Goal: Information Seeking & Learning: Learn about a topic

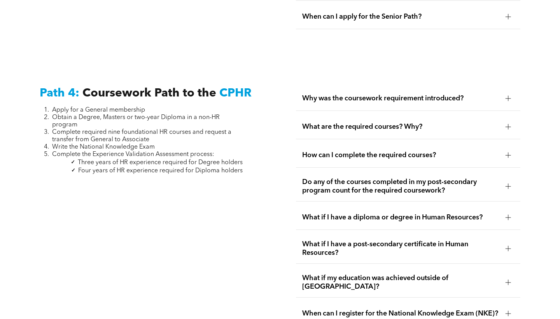
scroll to position [2271, 0]
click at [504, 121] on div at bounding box center [509, 127] width 12 height 12
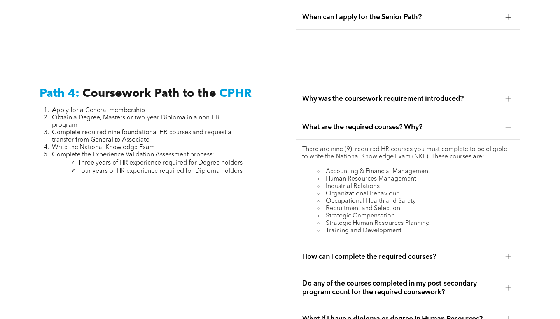
scroll to position [2301, 0]
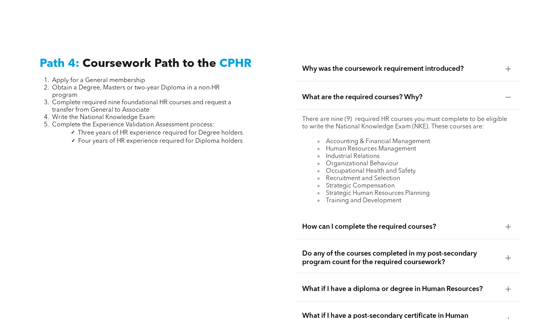
click at [458, 215] on div "How can I complete the required courses?" at bounding box center [408, 227] width 224 height 25
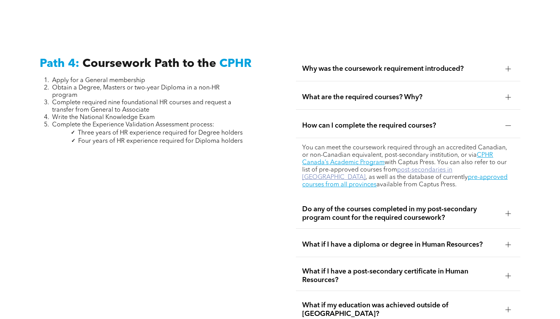
click at [424, 167] on link "post-secondaries in [GEOGRAPHIC_DATA]" at bounding box center [377, 174] width 150 height 14
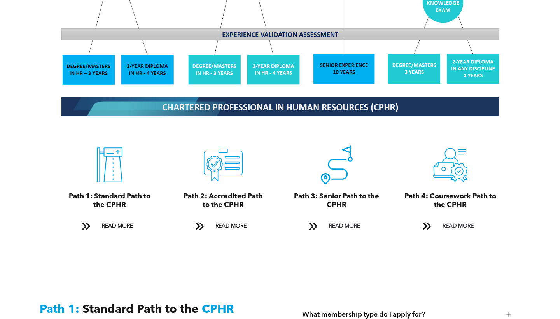
scroll to position [775, 0]
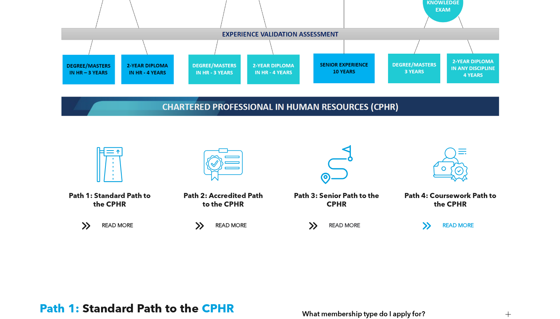
click at [430, 221] on span at bounding box center [427, 226] width 10 height 11
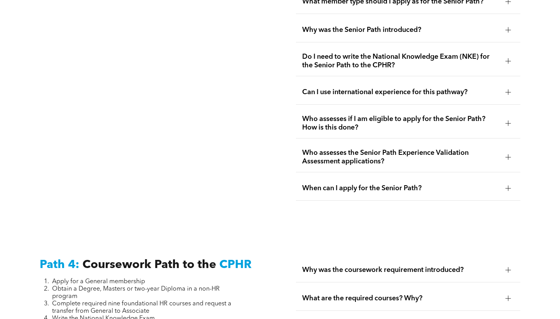
scroll to position [2313, 0]
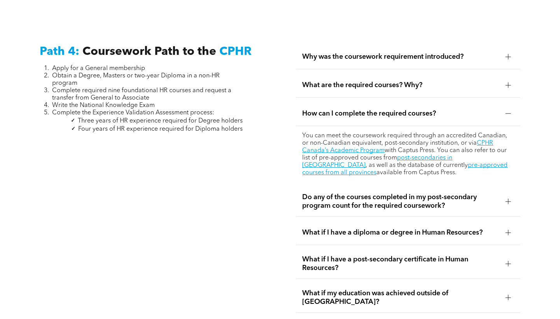
click at [439, 53] on span "Why was the coursework requirement introduced?" at bounding box center [400, 57] width 197 height 9
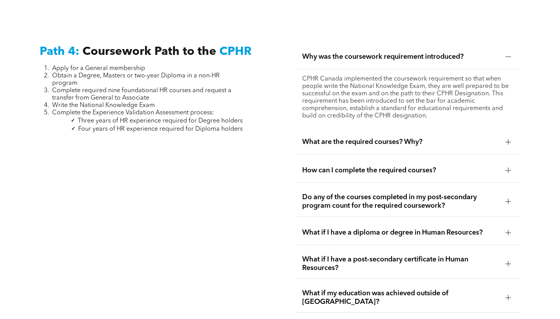
click at [391, 138] on span "What are the required courses? Why?" at bounding box center [400, 142] width 197 height 9
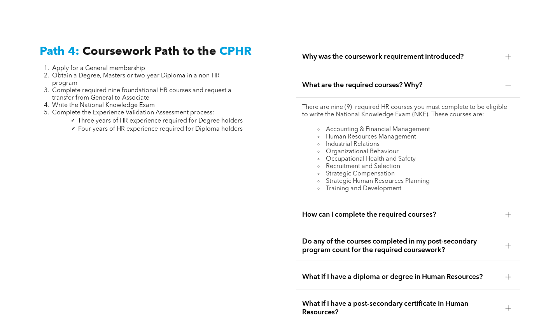
click at [280, 150] on div "Path 4: Coursework Path to the CPHR Apply for a General membership Obtain a Deg…" at bounding box center [280, 215] width 560 height 398
click at [353, 209] on div "How can I complete the required courses?" at bounding box center [408, 215] width 224 height 25
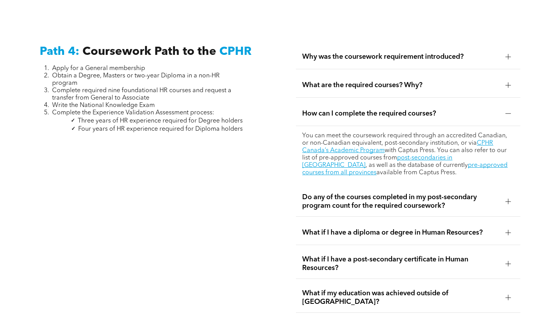
click at [318, 193] on span "Do any of the courses completed in my post-secondary program count for the requ…" at bounding box center [400, 201] width 197 height 17
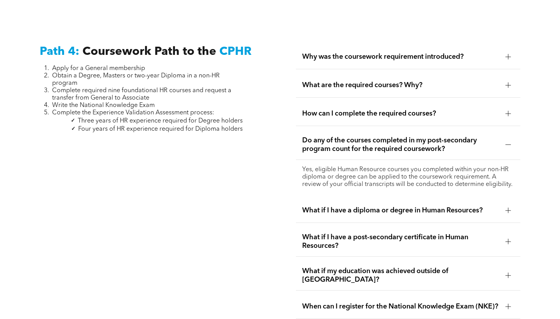
click at [359, 206] on span "What if I have a diploma or degree in Human Resources?" at bounding box center [400, 210] width 197 height 9
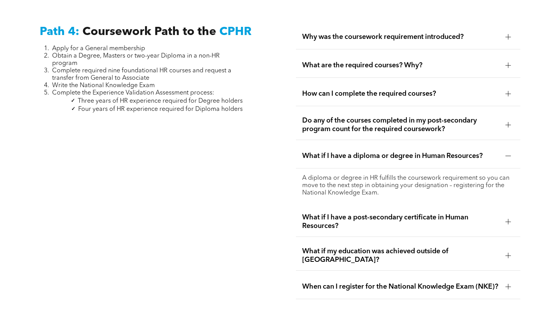
scroll to position [2342, 0]
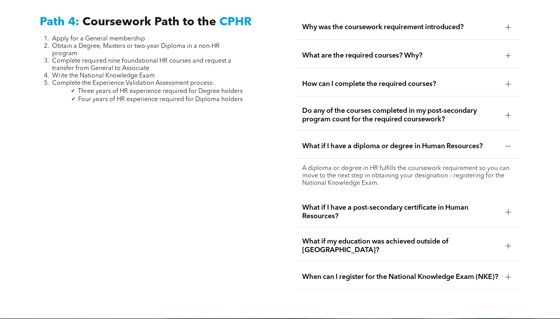
click at [344, 204] on span "What if I have a post-secondary certificate in Human Resources?" at bounding box center [400, 212] width 197 height 17
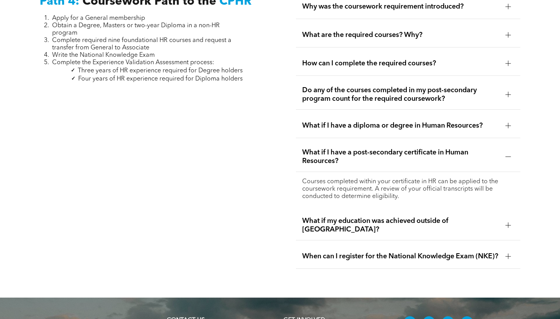
scroll to position [2368, 0]
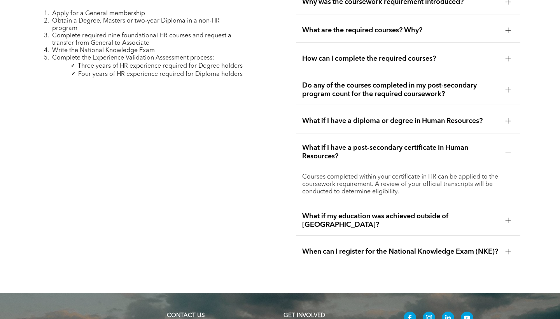
click at [375, 208] on div "What if my education was achieved outside of [GEOGRAPHIC_DATA]?" at bounding box center [408, 221] width 224 height 30
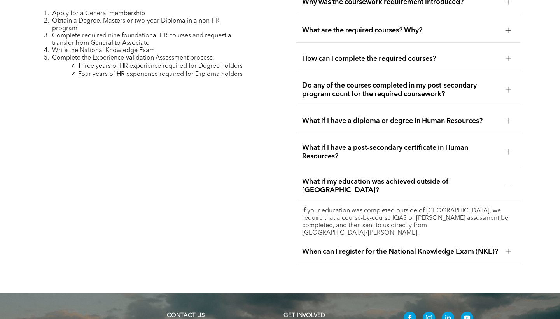
click at [351, 177] on span "What if my education was achieved outside of [GEOGRAPHIC_DATA]?" at bounding box center [400, 185] width 197 height 17
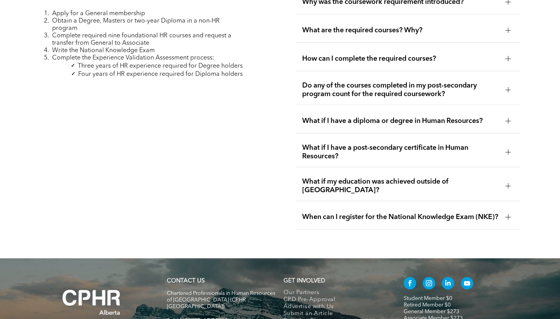
click at [368, 213] on span "When can I register for the National Knowledge Exam (NKE)?" at bounding box center [400, 217] width 197 height 9
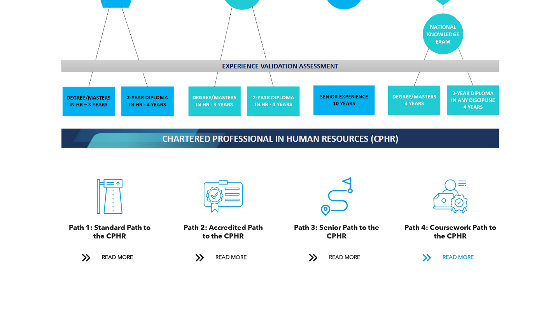
scroll to position [701, 0]
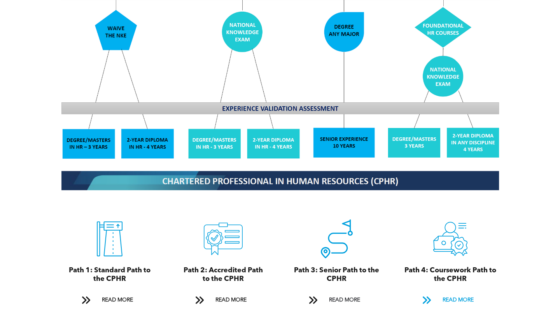
click at [443, 297] on span "READ MORE" at bounding box center [458, 300] width 37 height 14
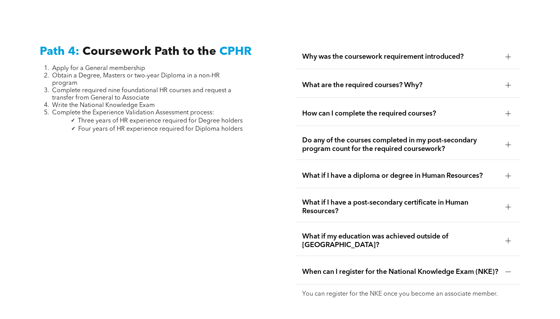
click at [436, 109] on span "How can I complete the required courses?" at bounding box center [400, 113] width 197 height 9
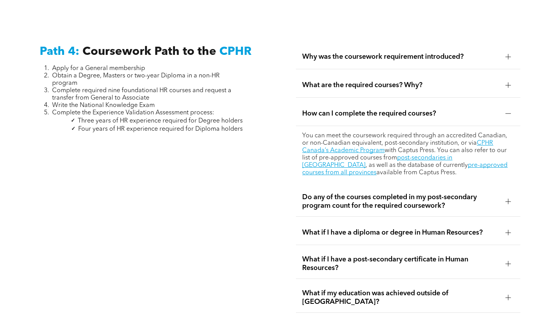
click at [425, 81] on span "What are the required courses? Why?" at bounding box center [400, 85] width 197 height 9
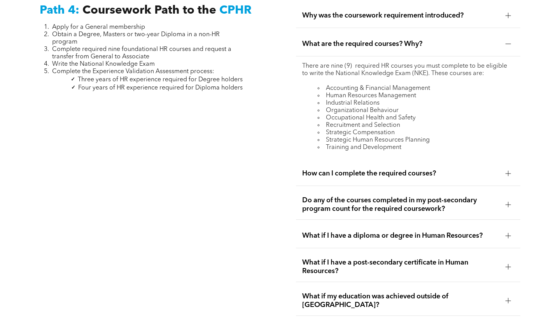
scroll to position [2353, 0]
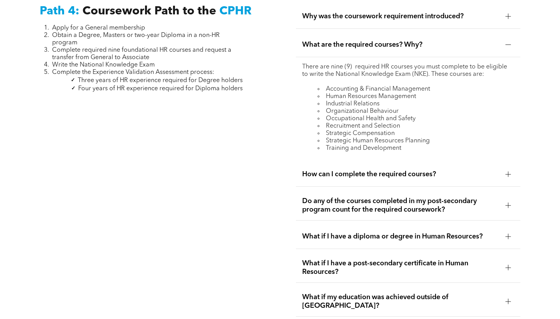
click at [431, 170] on span "How can I complete the required courses?" at bounding box center [400, 174] width 197 height 9
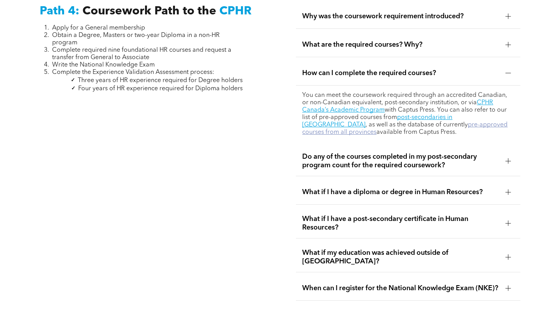
click at [420, 122] on link "pre-approved courses from all provinces" at bounding box center [404, 129] width 205 height 14
